Goal: Task Accomplishment & Management: Manage account settings

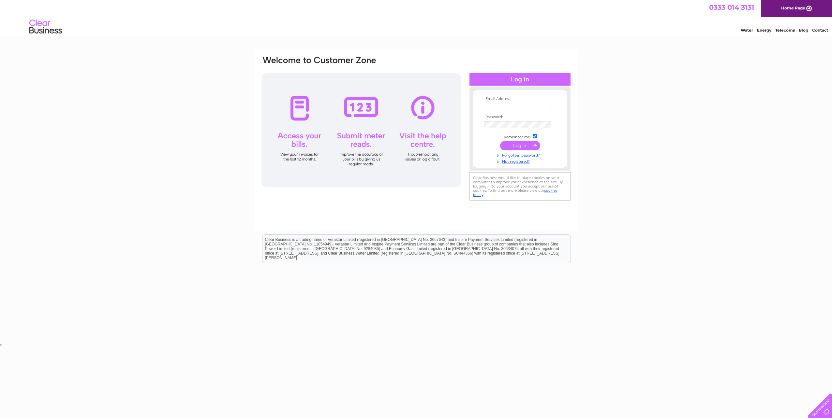
type input "accounts@lcb.co.uk"
click at [523, 145] on input "submit" at bounding box center [520, 145] width 40 height 9
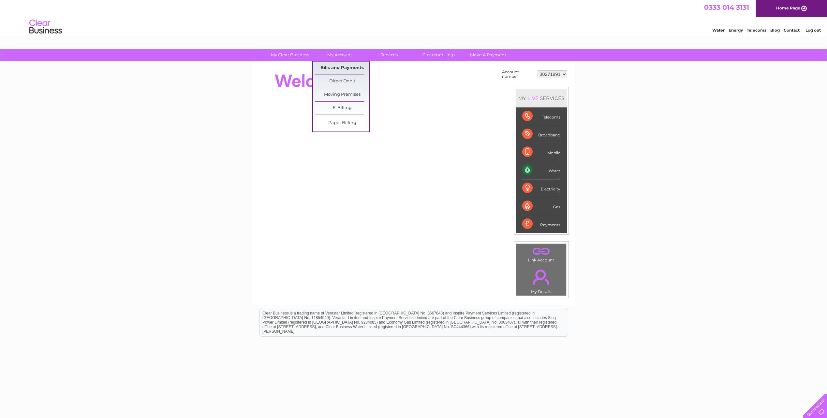
click at [333, 70] on link "Bills and Payments" at bounding box center [342, 68] width 54 height 13
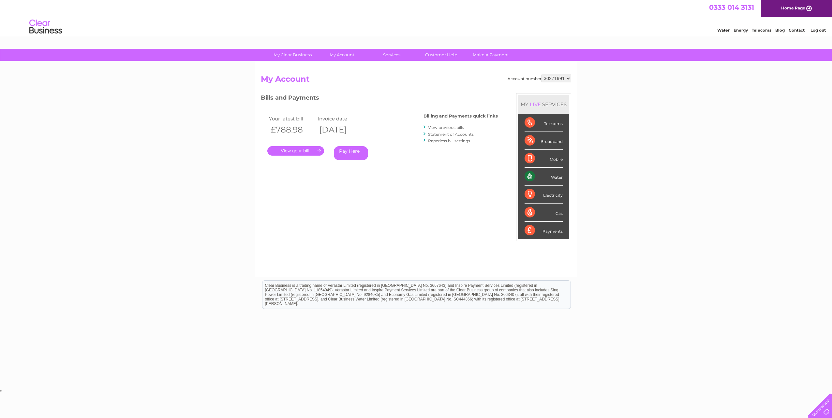
click at [301, 152] on link "." at bounding box center [295, 150] width 57 height 9
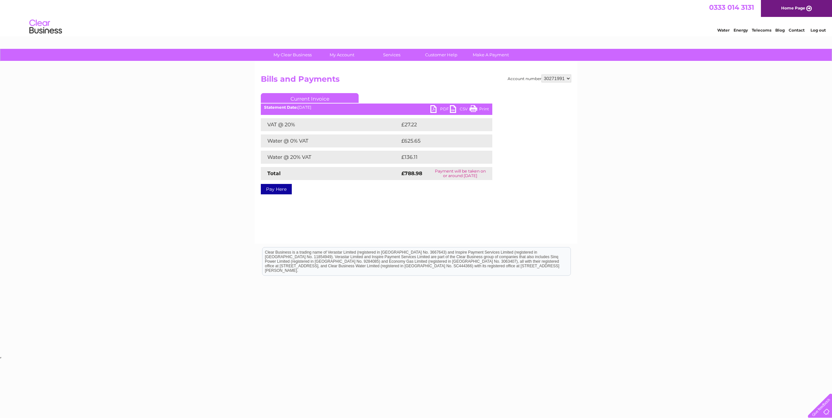
click at [439, 106] on link "PDF" at bounding box center [440, 109] width 20 height 9
click at [818, 29] on link "Log out" at bounding box center [817, 30] width 15 height 5
